Goal: Task Accomplishment & Management: Manage account settings

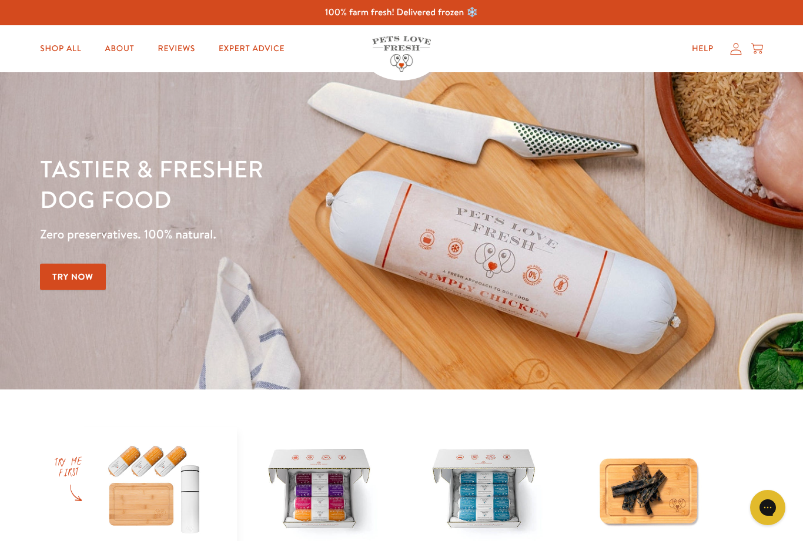
click at [739, 52] on icon at bounding box center [736, 49] width 12 height 12
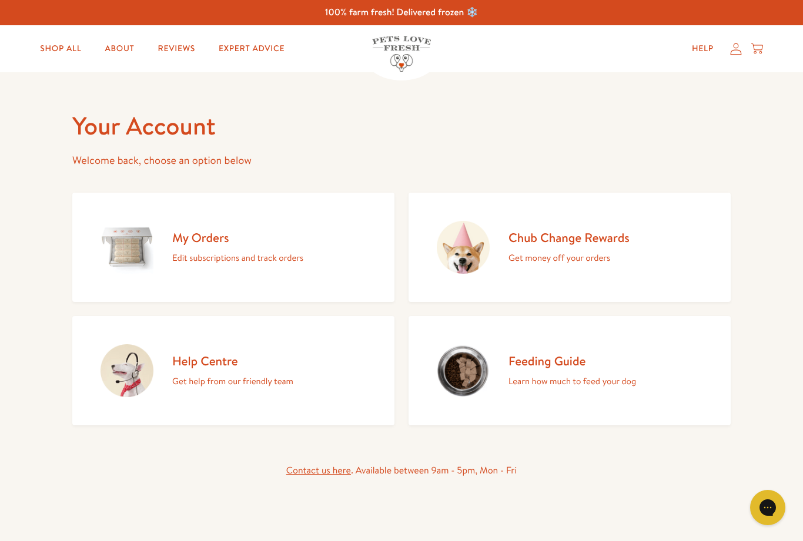
click at [138, 243] on img at bounding box center [126, 247] width 53 height 53
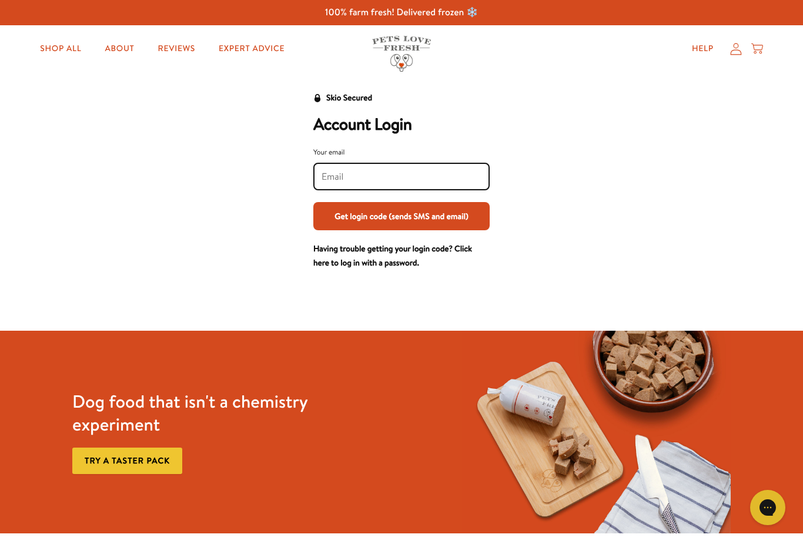
click at [348, 179] on input "Your email" at bounding box center [401, 176] width 160 height 13
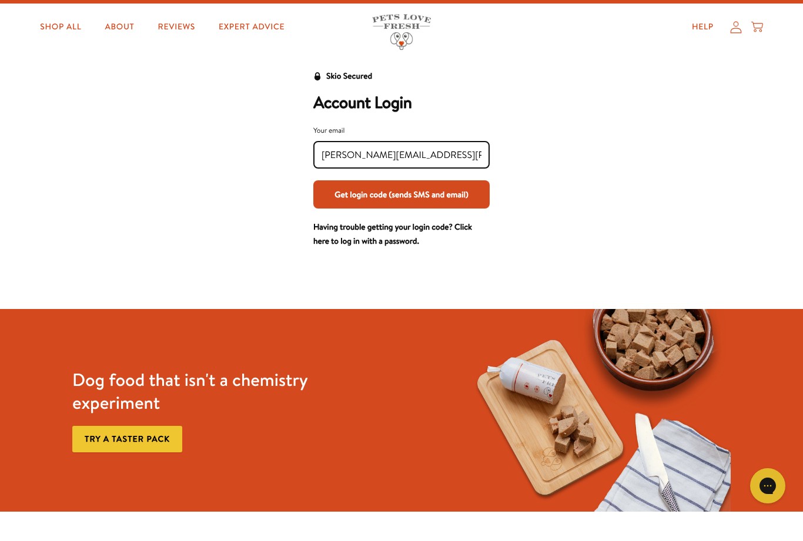
type input "michele.mackenzie@me.com"
click at [428, 203] on button "Get login code (sends SMS and email)" at bounding box center [401, 216] width 176 height 28
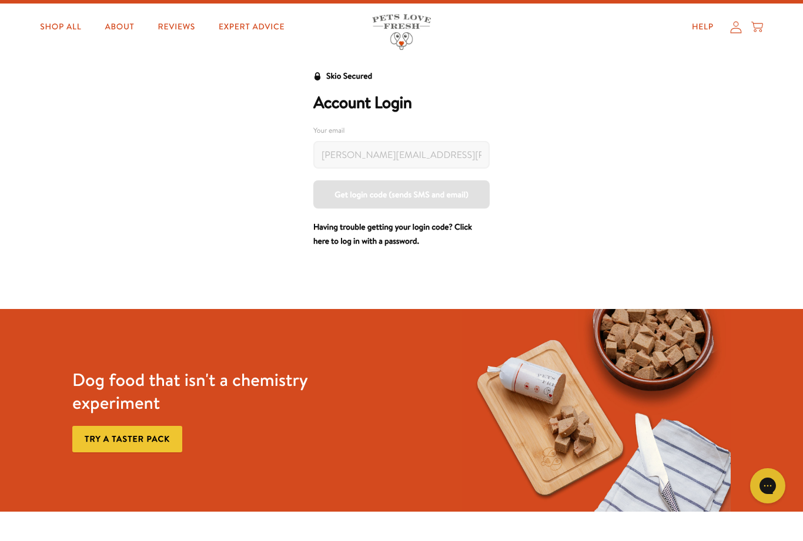
scroll to position [22, 0]
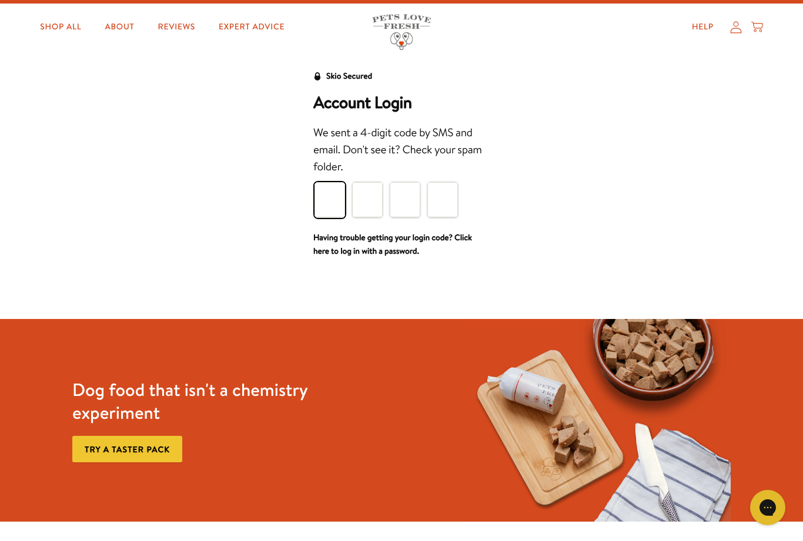
click at [333, 199] on input "Please enter your pin code" at bounding box center [329, 199] width 31 height 35
type input "2"
type input "3"
type input "4"
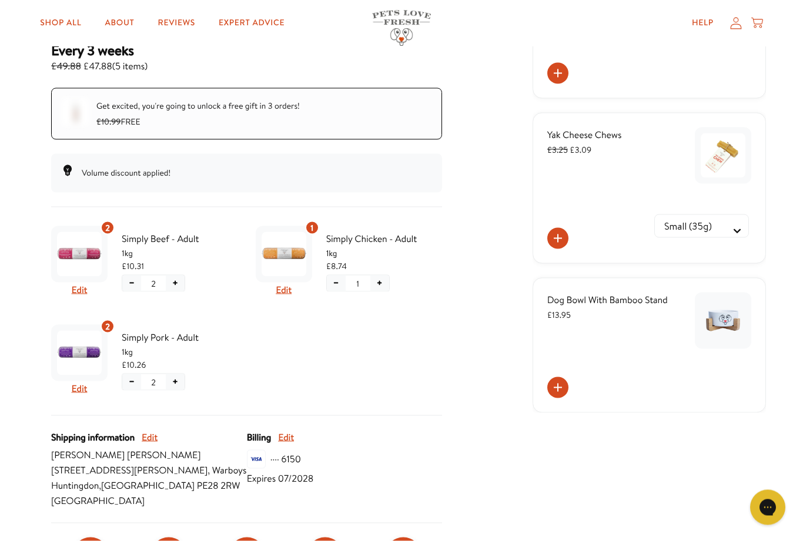
scroll to position [186, 0]
click at [334, 288] on button "−" at bounding box center [336, 284] width 19 height 16
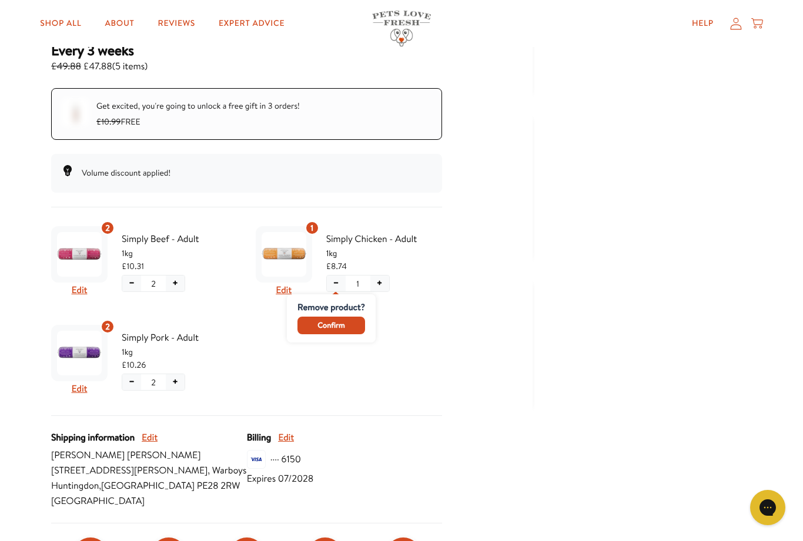
click at [344, 328] on span "Confirm" at bounding box center [330, 325] width 27 height 13
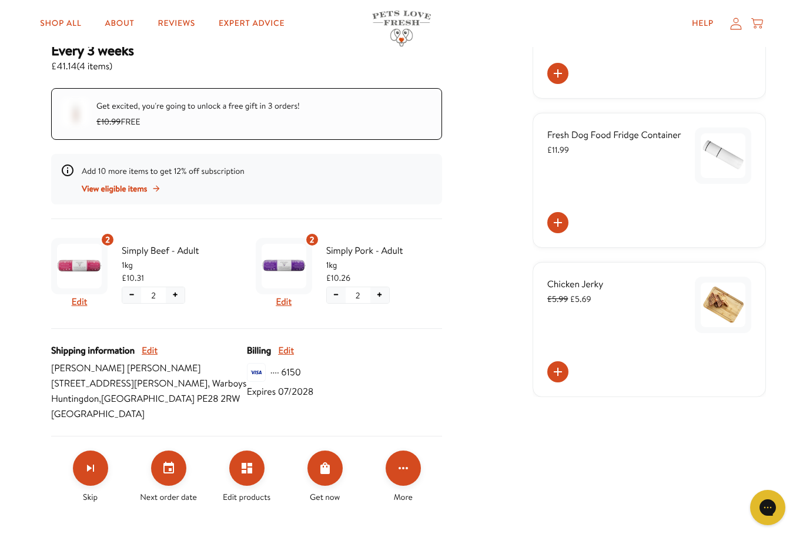
click at [379, 297] on button "+" at bounding box center [379, 295] width 19 height 16
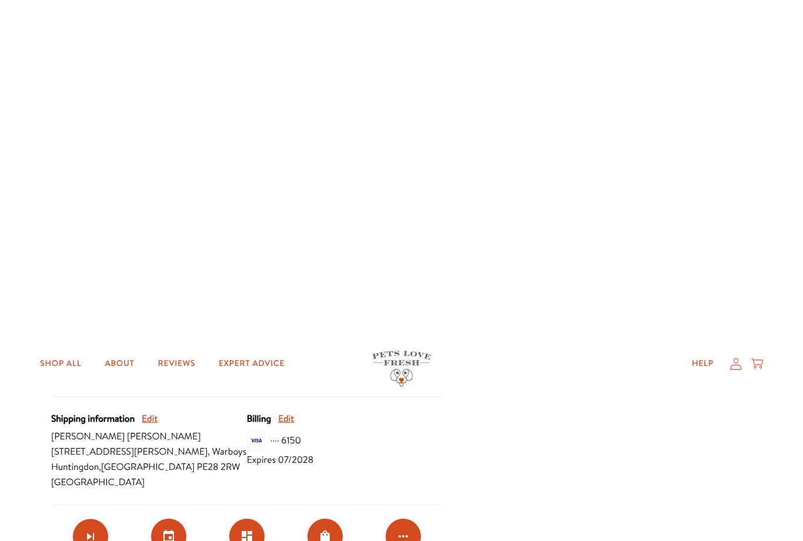
scroll to position [0, 0]
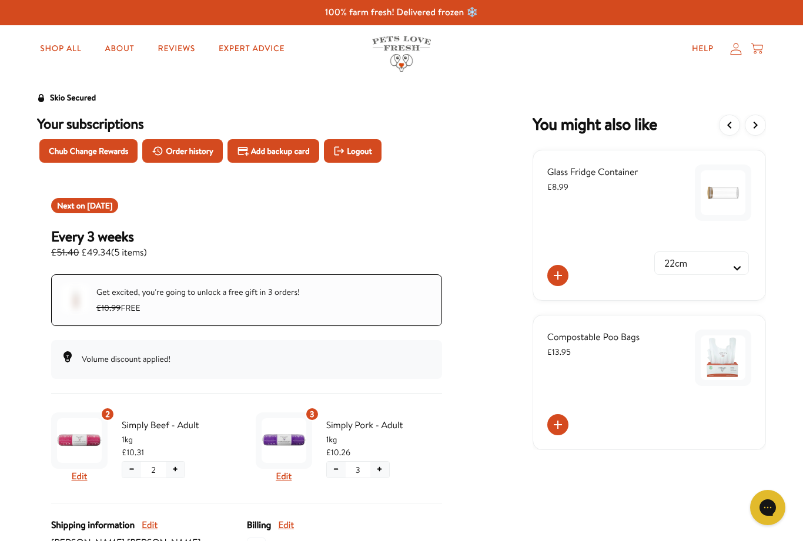
click at [733, 49] on icon at bounding box center [736, 49] width 12 height 12
